Goal: Task Accomplishment & Management: Manage account settings

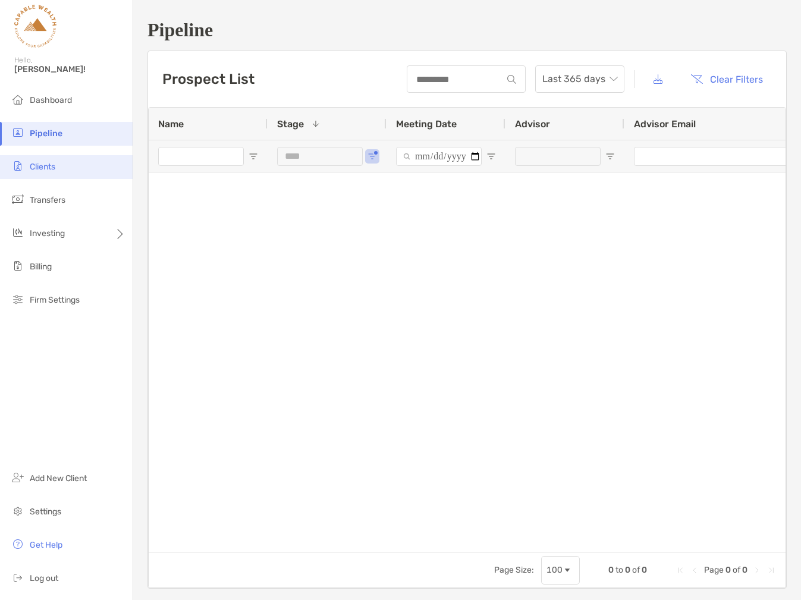
click at [50, 164] on span "Clients" at bounding box center [43, 167] width 26 height 10
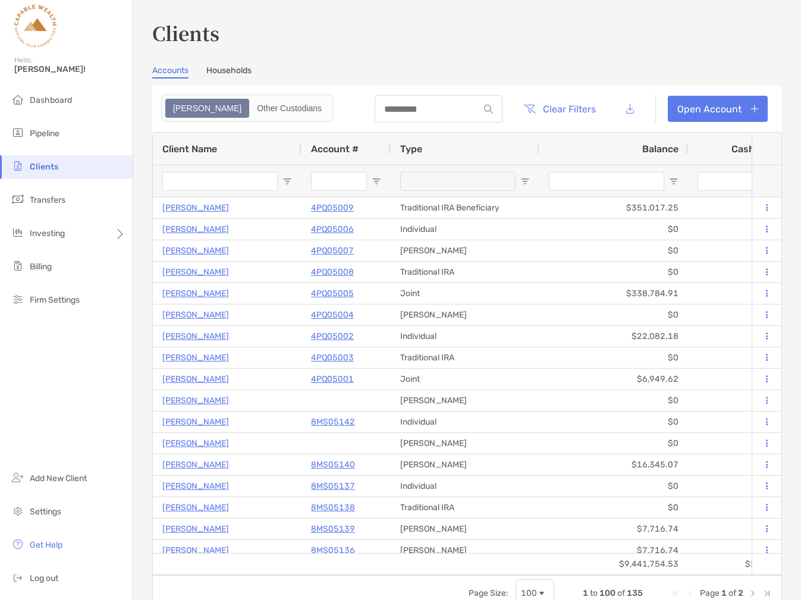
click at [203, 181] on input "Client Name Filter Input" at bounding box center [219, 181] width 115 height 19
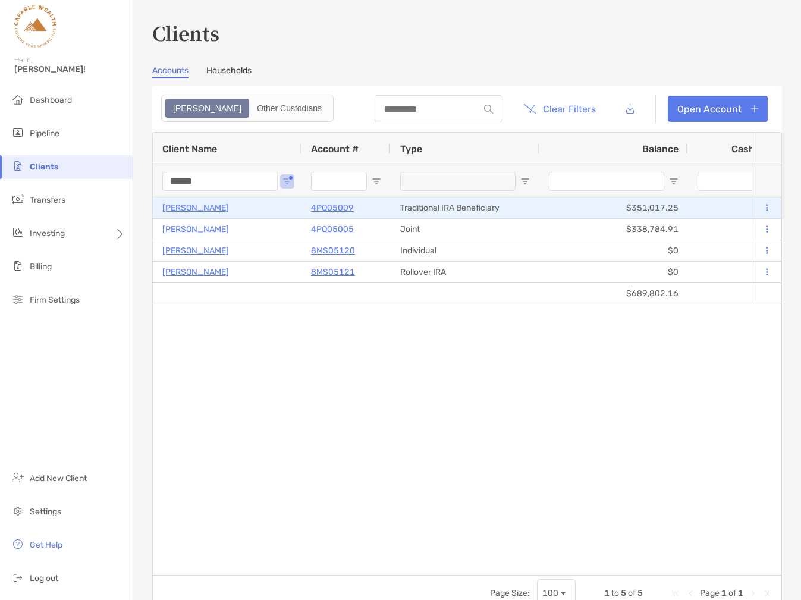
type input "******"
click at [229, 209] on p "Erin Cassidy-Lunman" at bounding box center [195, 207] width 67 height 15
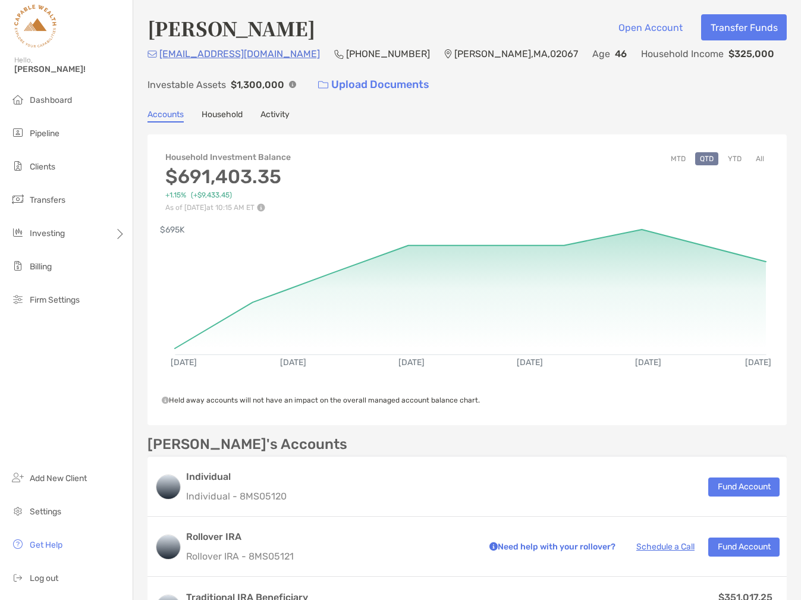
click at [759, 156] on button "All" at bounding box center [760, 158] width 18 height 13
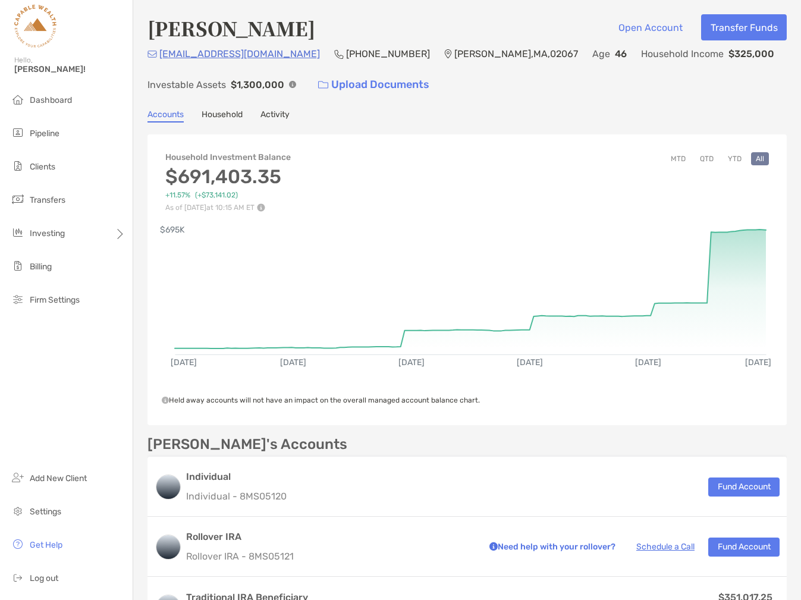
click at [737, 161] on button "YTD" at bounding box center [734, 158] width 23 height 13
click at [762, 159] on button "All" at bounding box center [760, 158] width 18 height 13
click at [496, 101] on div "Erin Cassidy-Lunman Open Account Transfer Funds erincl@gmail.com (617) 699-4817…" at bounding box center [467, 461] width 668 height 922
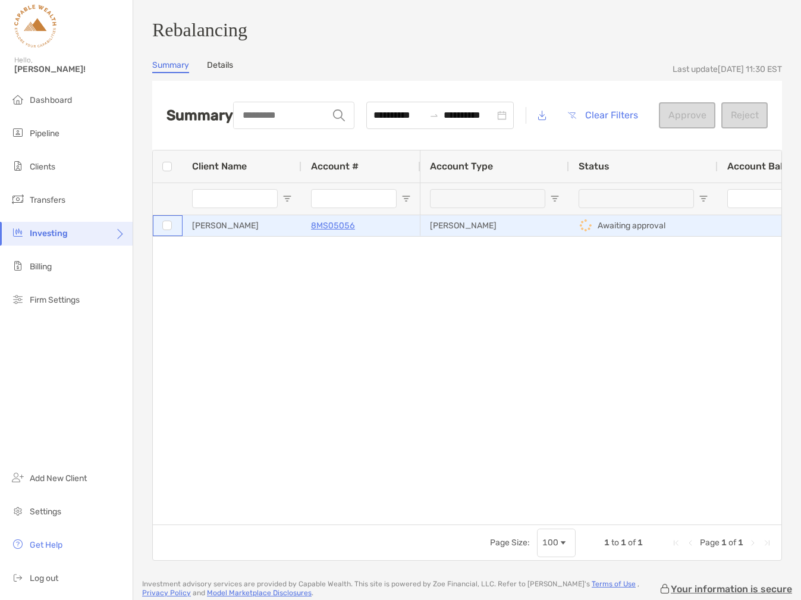
click at [166, 226] on div at bounding box center [167, 226] width 10 height 20
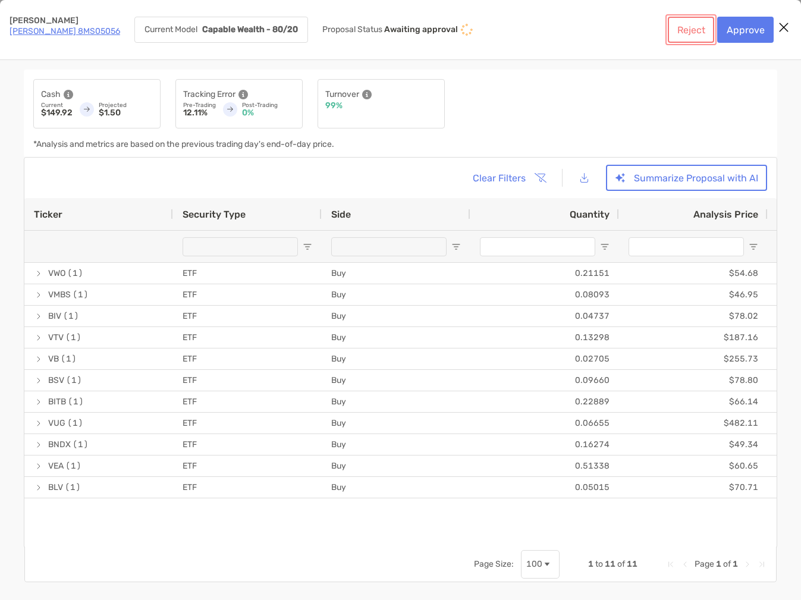
click at [684, 33] on button "Reject" at bounding box center [691, 30] width 46 height 26
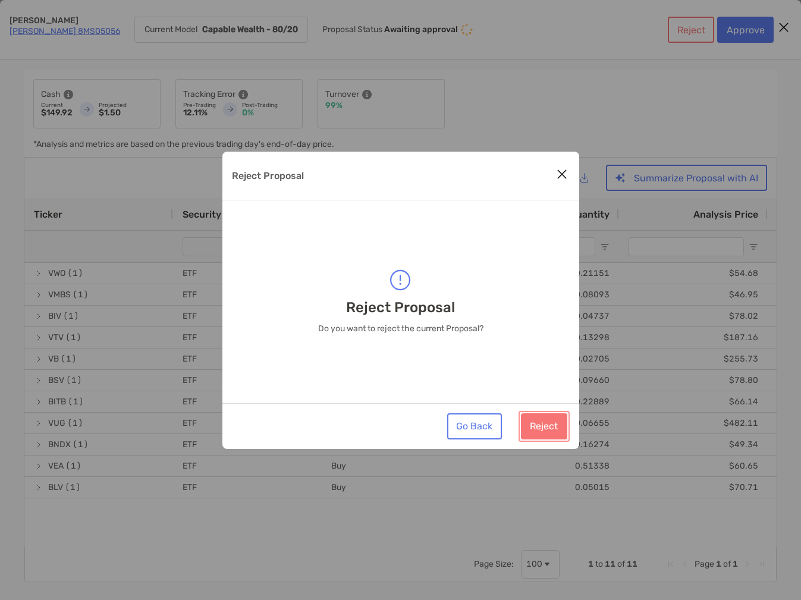
click at [544, 432] on button "Reject" at bounding box center [544, 426] width 46 height 26
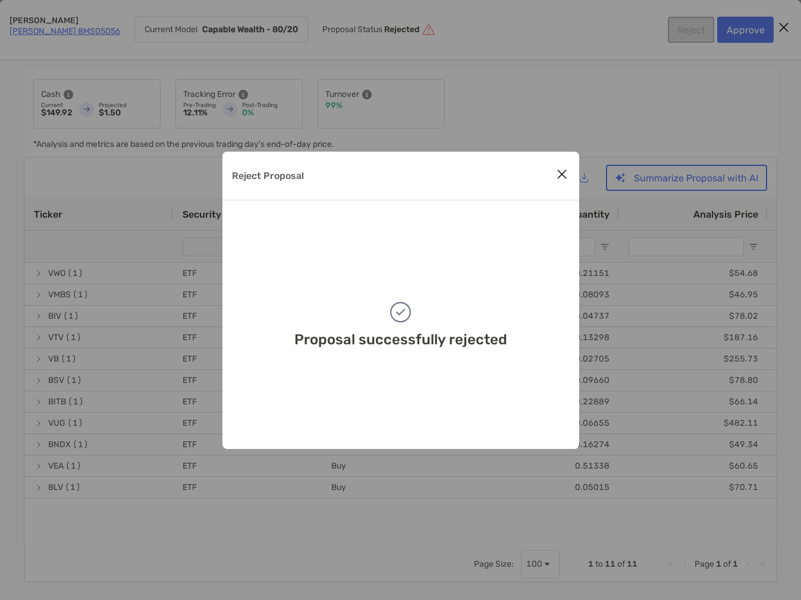
click at [558, 176] on icon "Close modal" at bounding box center [562, 174] width 11 height 14
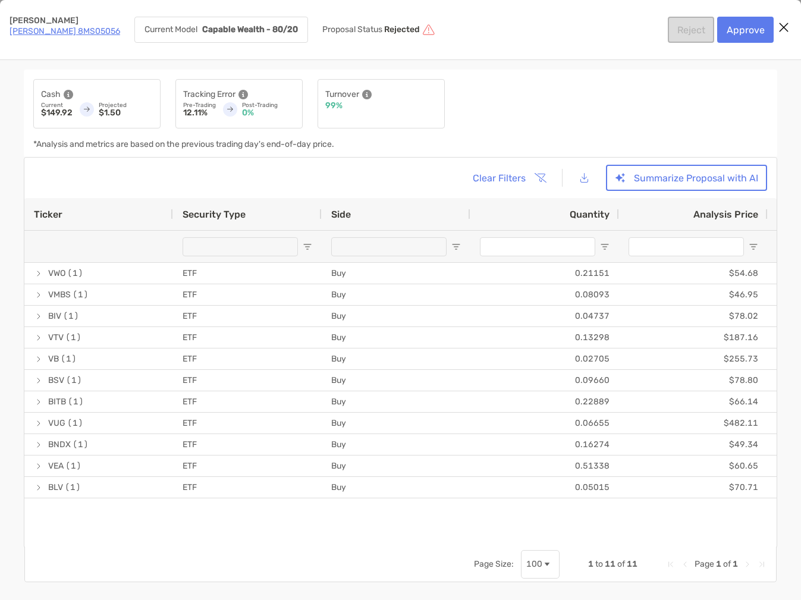
click at [782, 27] on icon "Close modal" at bounding box center [783, 27] width 11 height 14
click at [47, 32] on link "[PERSON_NAME] 8MS05056" at bounding box center [65, 31] width 111 height 10
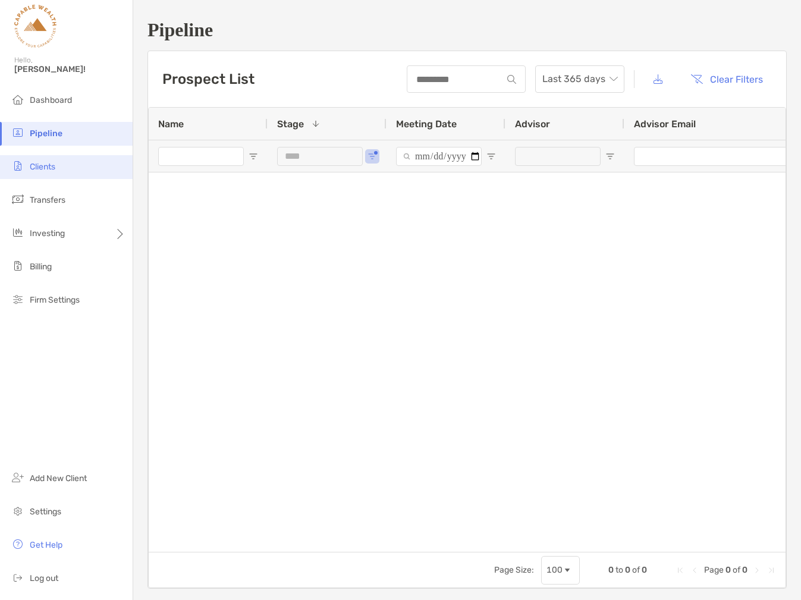
click at [53, 172] on li "Clients" at bounding box center [66, 167] width 133 height 24
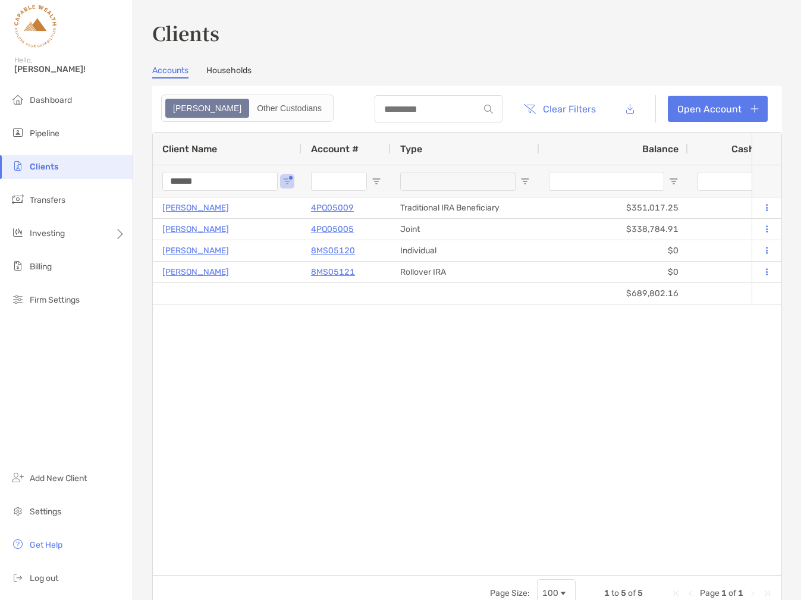
click at [209, 179] on input "******" at bounding box center [219, 181] width 115 height 19
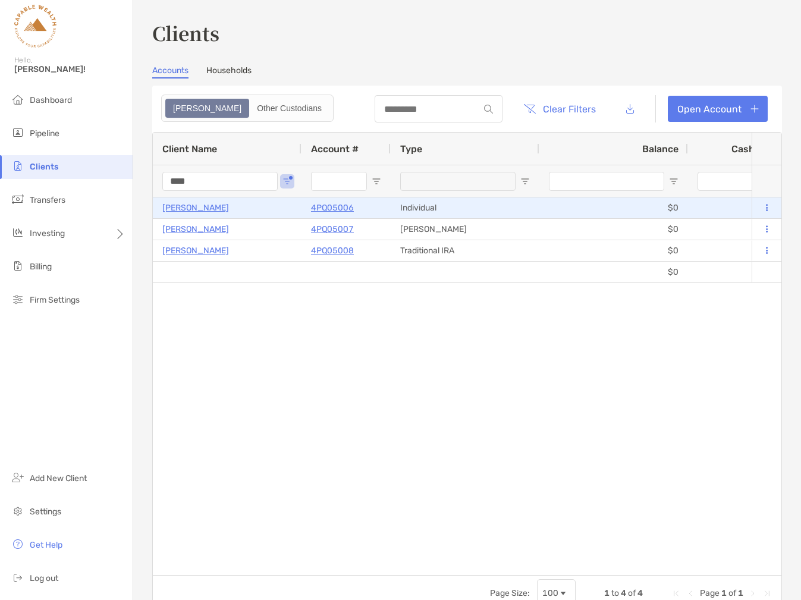
type input "****"
click at [322, 208] on p "4PQ05006" at bounding box center [332, 207] width 43 height 15
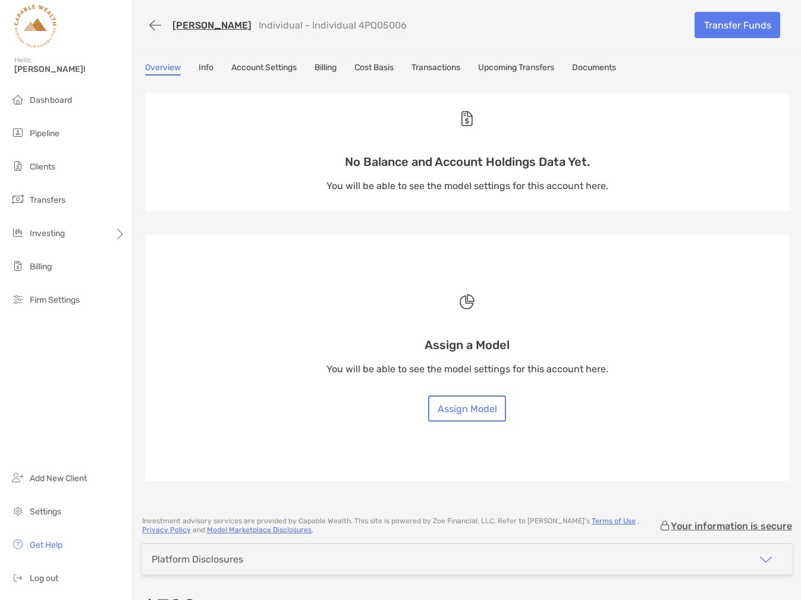
click at [534, 70] on link "Upcoming Transfers" at bounding box center [516, 68] width 76 height 13
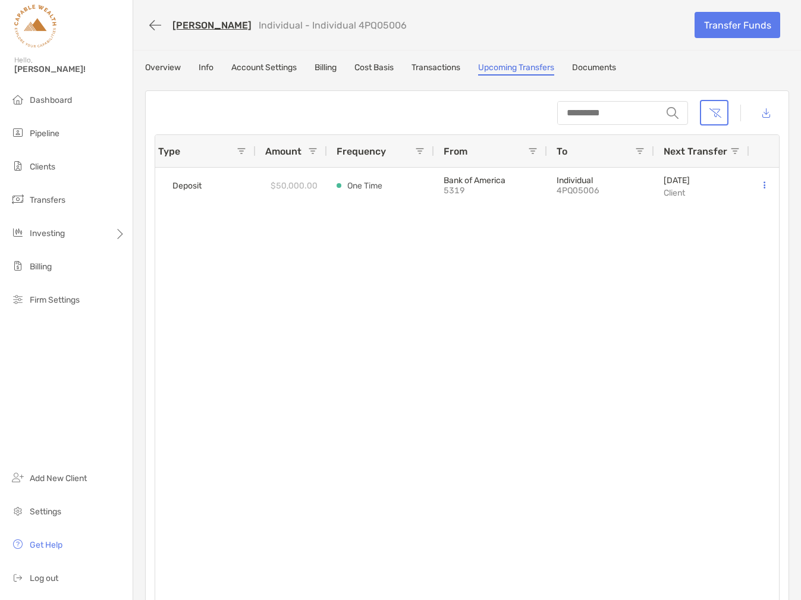
click at [448, 70] on link "Transactions" at bounding box center [435, 68] width 49 height 13
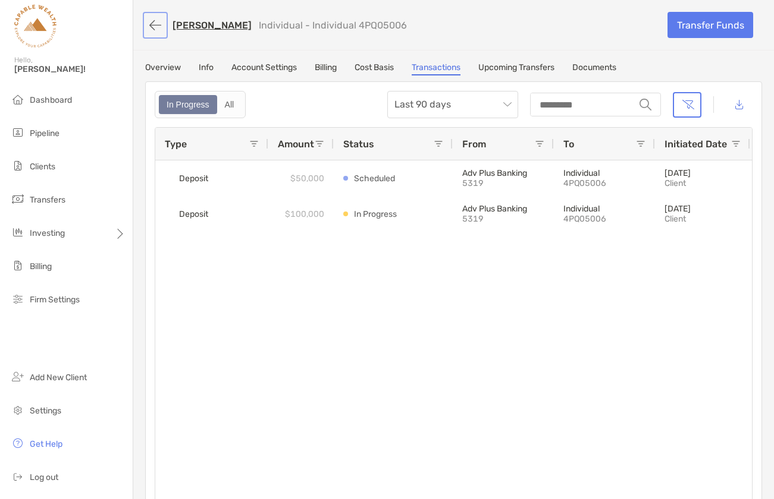
click at [154, 24] on button "button" at bounding box center [155, 25] width 20 height 22
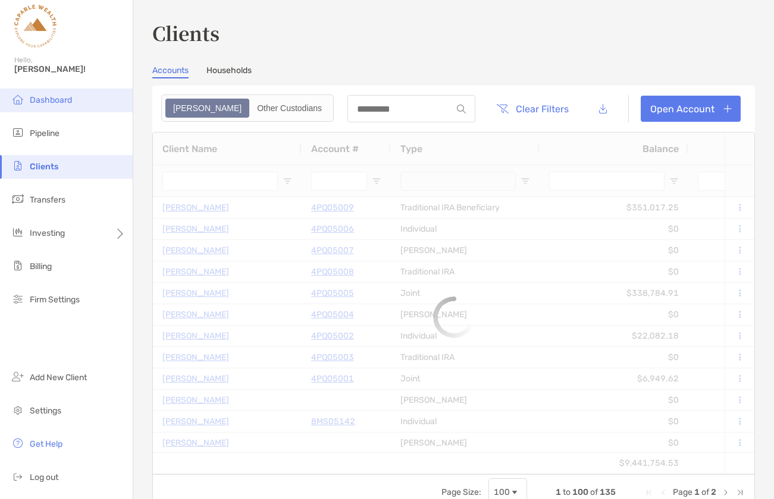
type input "****"
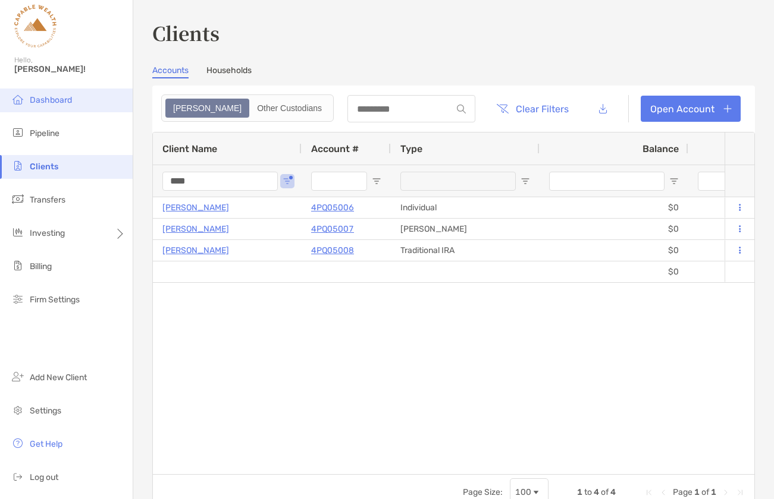
click at [68, 107] on li "Dashboard" at bounding box center [66, 101] width 133 height 24
